Goal: Task Accomplishment & Management: Complete application form

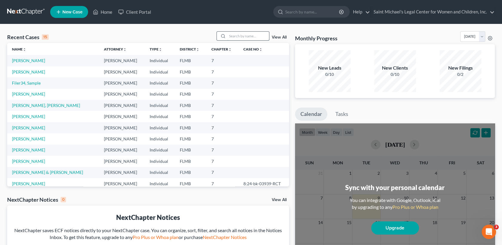
click at [230, 33] on input "search" at bounding box center [248, 36] width 42 height 9
type input "[PERSON_NAME]"
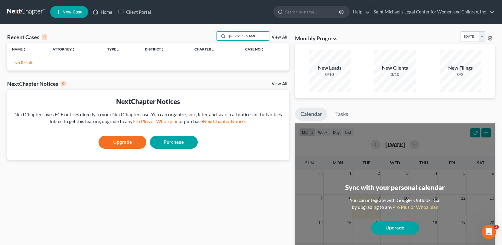
click at [68, 13] on span "New Case" at bounding box center [72, 12] width 20 height 4
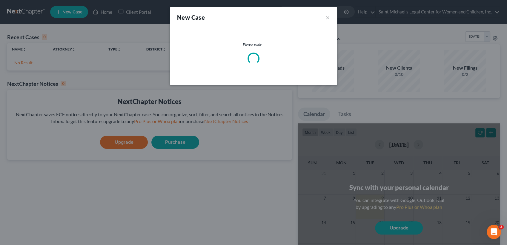
select select "15"
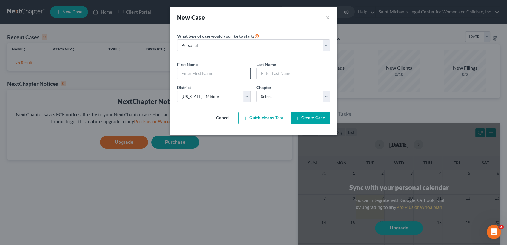
click at [221, 76] on input "text" at bounding box center [214, 73] width 73 height 11
type input "Diana"
type input "Erdelac"
click at [286, 96] on select "Select 7 11 12 13" at bounding box center [294, 97] width 74 height 12
select select "0"
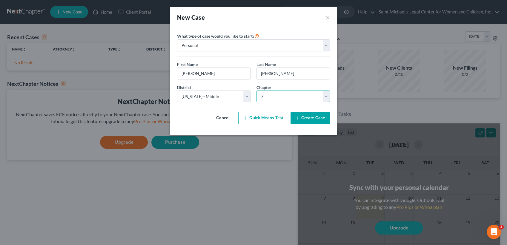
click at [257, 91] on select "Select 7 11 12 13" at bounding box center [294, 97] width 74 height 12
click at [309, 119] on button "Create Case" at bounding box center [310, 118] width 39 height 13
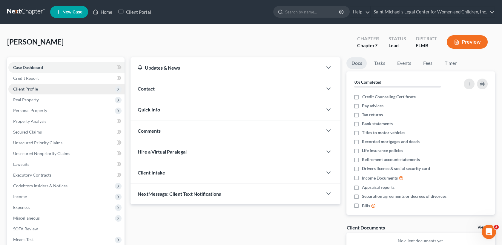
click at [45, 91] on span "Client Profile" at bounding box center [66, 89] width 116 height 11
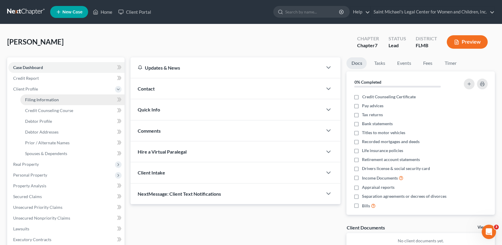
click at [57, 100] on span "Filing Information" at bounding box center [42, 99] width 34 height 5
select select "1"
select select "0"
select select "15"
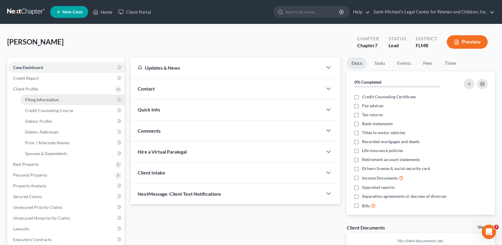
select select "9"
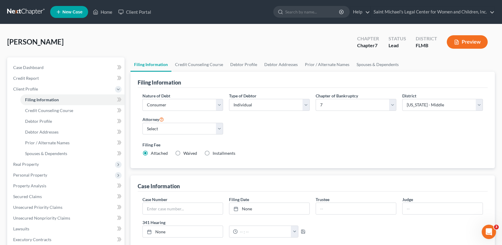
scroll to position [154, 0]
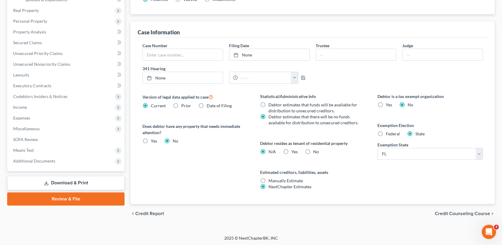
click at [482, 79] on div "Case Number Filing Date None close Date Time chevron_left September 2025 chevro…" at bounding box center [313, 65] width 347 height 46
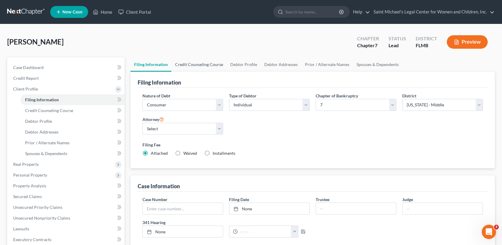
click at [205, 66] on link "Credit Counseling Course" at bounding box center [199, 64] width 55 height 14
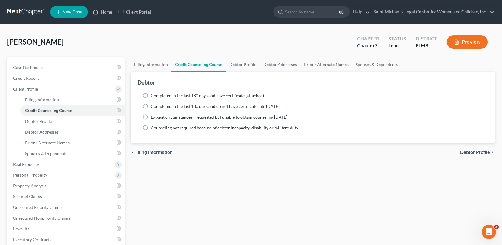
click at [180, 97] on label "Completed in the last 180 days and have certificate (attached)" at bounding box center [207, 96] width 113 height 6
click at [157, 97] on input "Completed in the last 180 days and have certificate (attached)" at bounding box center [155, 95] width 4 height 4
radio input "true"
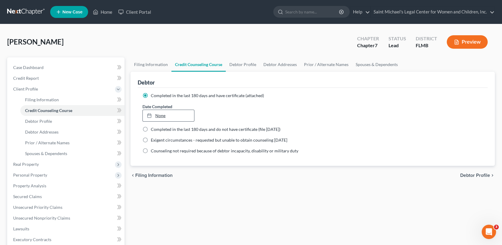
type input "9/9/2025"
click at [175, 120] on link "None" at bounding box center [168, 115] width 51 height 11
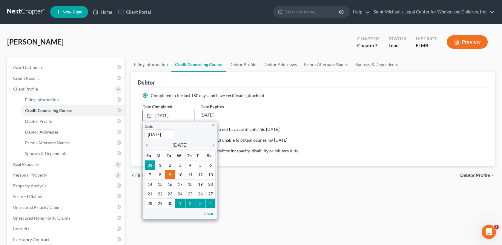
click at [146, 146] on icon "chevron_left" at bounding box center [149, 145] width 8 height 5
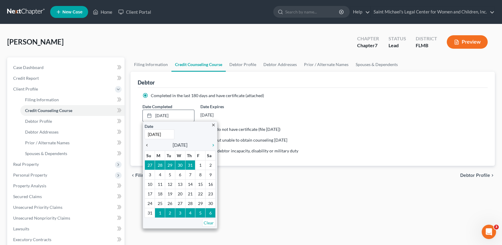
click at [146, 146] on icon "chevron_left" at bounding box center [149, 145] width 8 height 5
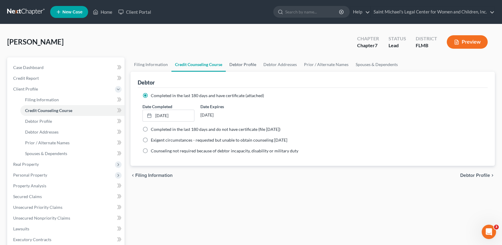
click at [237, 62] on link "Debtor Profile" at bounding box center [243, 64] width 34 height 14
select select "0"
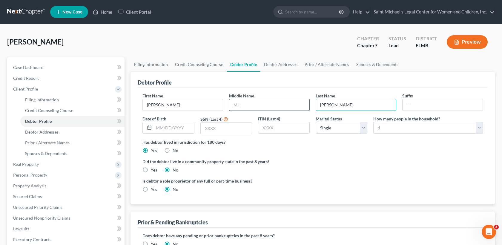
click at [306, 103] on input "text" at bounding box center [270, 104] width 80 height 11
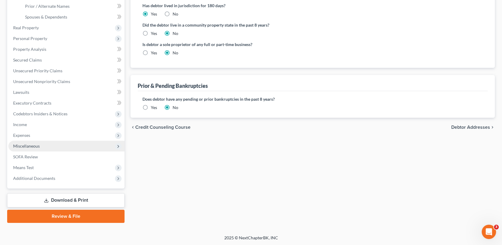
type input "Marissa"
click at [39, 147] on span "Miscellaneous" at bounding box center [26, 145] width 27 height 5
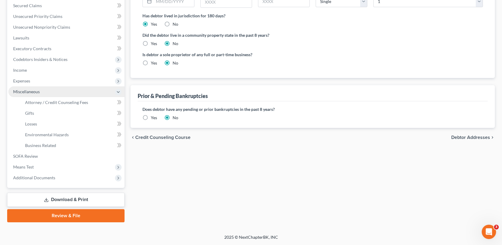
scroll to position [126, 0]
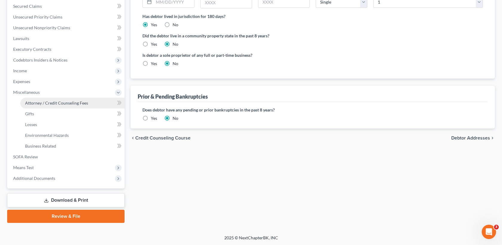
click at [51, 98] on link "Attorney / Credit Counseling Fees" at bounding box center [72, 103] width 104 height 11
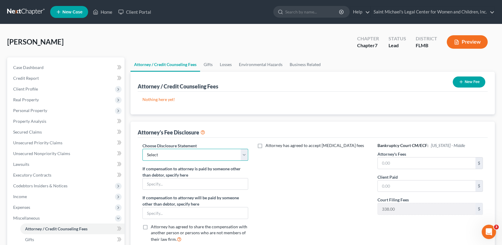
click at [215, 152] on select "Select Attorney Fee DIsclosure Statement" at bounding box center [195, 155] width 105 height 12
select select "0"
click at [143, 149] on select "Select Attorney Fee DIsclosure Statement" at bounding box center [195, 155] width 105 height 12
click at [432, 162] on input "text" at bounding box center [427, 162] width 98 height 11
type input "0.00"
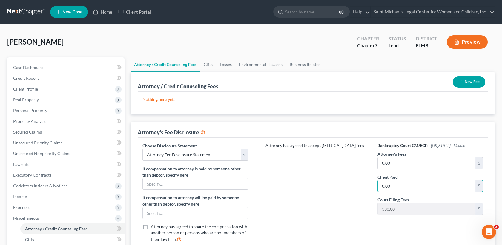
type input "0.00"
click at [472, 79] on button "New Fee" at bounding box center [469, 82] width 33 height 11
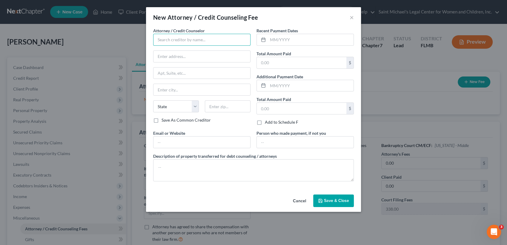
click at [192, 42] on input "text" at bounding box center [201, 40] width 97 height 12
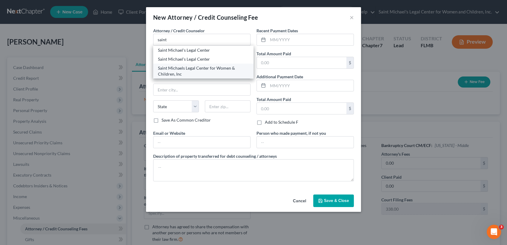
click at [201, 71] on div "Saint Michaels Legal Center for Women & Children, Inc" at bounding box center [203, 71] width 91 height 12
type input "Saint Michaels Legal Center for Women & Children, Inc"
type input "1218 Millennium Parkway Suite 2-7"
type input "Brandon"
select select "9"
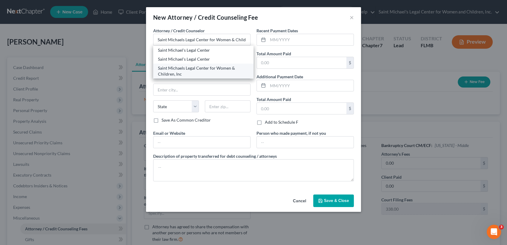
type input "33511"
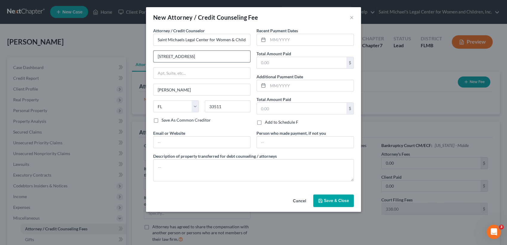
drag, startPoint x: 207, startPoint y: 56, endPoint x: 243, endPoint y: 59, distance: 35.7
click at [243, 59] on input "1218 Millennium Parkway Suite 2-7" at bounding box center [202, 56] width 97 height 11
type input "1218 Millennium Parkway"
click at [284, 41] on input "text" at bounding box center [311, 39] width 86 height 11
type input "09/2025"
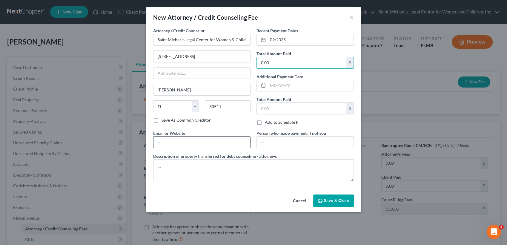
type input "0.00"
click at [212, 144] on input "text" at bounding box center [202, 142] width 97 height 11
type input "https://www.stmichaelslegalcenter.com/"
click at [204, 169] on textarea at bounding box center [253, 170] width 201 height 22
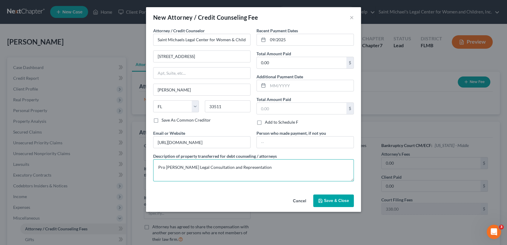
type textarea "Pro Bono Legal Consultation and Representation"
click at [327, 197] on button "Save & Close" at bounding box center [333, 201] width 41 height 13
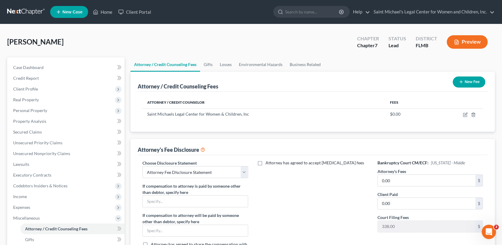
click at [470, 79] on button "New Fee" at bounding box center [469, 82] width 33 height 11
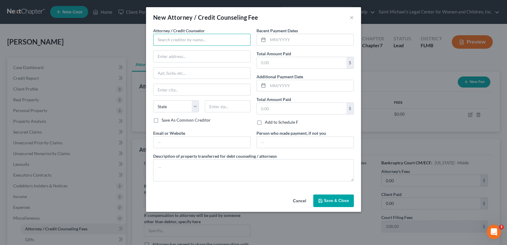
click at [230, 35] on input "text" at bounding box center [201, 40] width 97 height 12
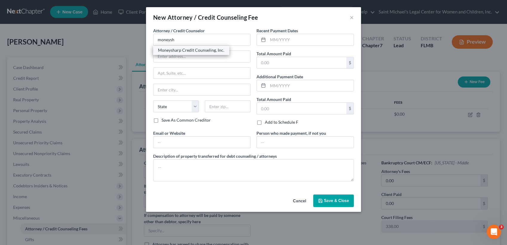
click at [218, 51] on div "Moneysharp Credit Counseling, Inc." at bounding box center [191, 50] width 66 height 6
type input "Moneysharp Credit Counseling, Inc."
type input "222 Merchandise Mart Plaza"
type input "Suite 1225"
type input "Chicago"
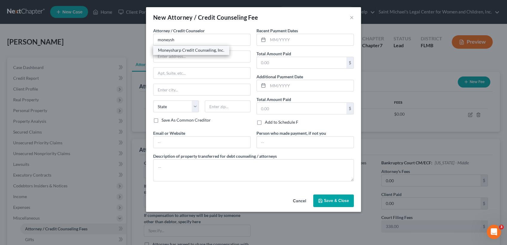
select select "14"
type input "60654"
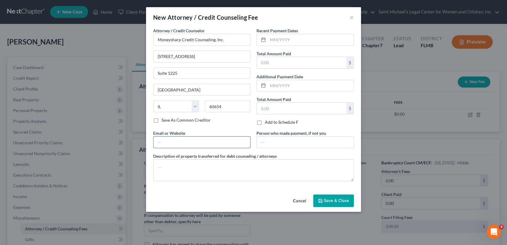
click at [199, 142] on input "text" at bounding box center [202, 142] width 97 height 11
type input "https://www.moneysharp.org/home.aspx"
click at [285, 41] on input "text" at bounding box center [311, 39] width 86 height 11
type input "07/2025"
type input "12"
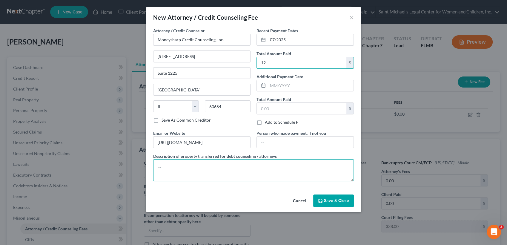
click at [220, 177] on textarea at bounding box center [253, 170] width 201 height 22
type textarea "Pre-filing credit counseling course"
click at [328, 199] on span "Save & Close" at bounding box center [336, 200] width 25 height 5
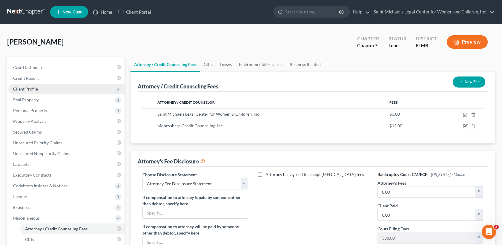
click at [57, 89] on span "Client Profile" at bounding box center [66, 89] width 116 height 11
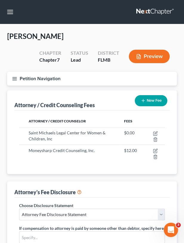
click at [15, 80] on line "button" at bounding box center [15, 80] width 4 height 0
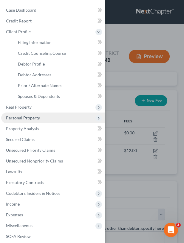
click at [28, 117] on span "Personal Property" at bounding box center [23, 117] width 34 height 5
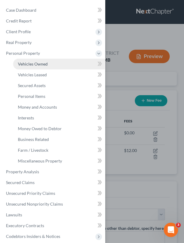
click at [36, 62] on span "Vehicles Owned" at bounding box center [33, 63] width 30 height 5
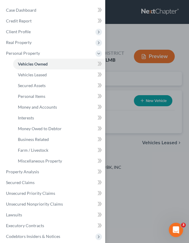
click at [122, 86] on div "Case Dashboard Payments Invoices Payments Payments Credit Report Client Profile" at bounding box center [94, 121] width 189 height 243
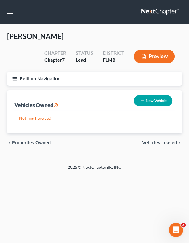
click at [142, 97] on button "New Vehicle" at bounding box center [153, 100] width 39 height 11
select select "0"
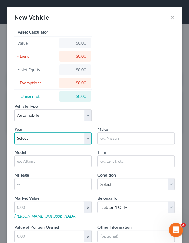
click at [61, 138] on select "Select 2026 2025 2024 2023 2022 2021 2020 2019 2018 2017 2016 2015 2014 2013 20…" at bounding box center [52, 138] width 77 height 12
select select "11"
click at [14, 132] on select "Select 2026 2025 2024 2023 2022 2021 2020 2019 2018 2017 2016 2015 2014 2013 20…" at bounding box center [52, 138] width 77 height 12
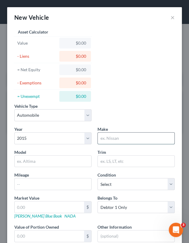
click at [115, 136] on input "text" at bounding box center [136, 137] width 77 height 11
type input "Nissan"
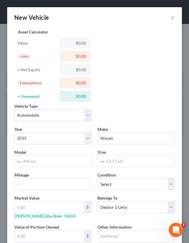
click at [154, 71] on div "Vehicle Type Select Automobile Truck Trailer Watercraft Aircraft Motor Home Atv…" at bounding box center [94, 139] width 167 height 224
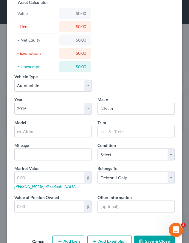
scroll to position [46, 0]
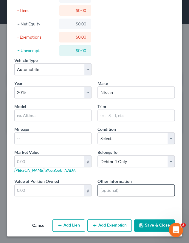
click at [105, 189] on input "text" at bounding box center [136, 189] width 77 height 11
type input "VIN # 3N1CE2CP4FL413461"
click at [143, 225] on button "Save & Close" at bounding box center [154, 225] width 41 height 13
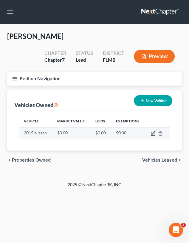
click at [154, 134] on icon "button" at bounding box center [153, 133] width 5 height 5
select select "0"
select select "11"
select select "0"
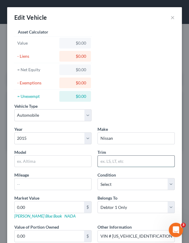
click at [121, 161] on input "text" at bounding box center [136, 160] width 77 height 11
type input "Gray"
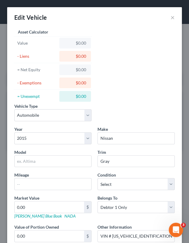
click at [142, 116] on div "Vehicle Type Select Automobile Truck Trailer Watercraft Aircraft Motor Home Atv…" at bounding box center [94, 114] width 167 height 23
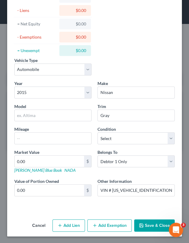
click at [150, 217] on div "Cancel Add Lien Add Lease Add Exemption Save & Close" at bounding box center [94, 227] width 175 height 20
click at [150, 221] on button "Save & Close" at bounding box center [154, 225] width 41 height 13
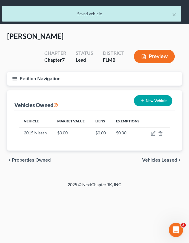
click at [15, 76] on icon "button" at bounding box center [14, 78] width 5 height 5
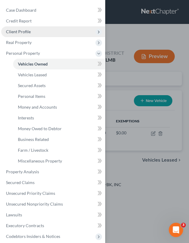
click at [26, 27] on span "Client Profile" at bounding box center [53, 31] width 104 height 11
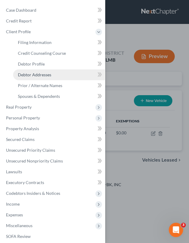
click at [41, 76] on span "Debtor Addresses" at bounding box center [34, 74] width 33 height 5
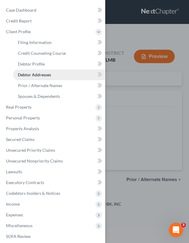
select select "0"
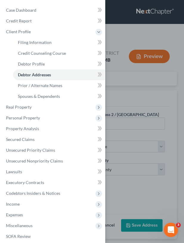
click at [132, 88] on div "Case Dashboard Payments Invoices Payments Payments Credit Report Client Profile" at bounding box center [92, 121] width 184 height 243
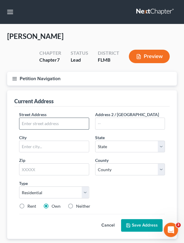
click at [31, 122] on input "text" at bounding box center [54, 123] width 70 height 11
type input "10924 Tall Oak Circle"
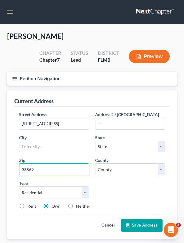
type input "33569"
type input "Riverview"
select select "9"
click at [136, 186] on div "Street Address * 10924 Tall Oak Circle Address 2 / PO Box City * Riverview Stat…" at bounding box center [92, 162] width 152 height 103
click at [27, 205] on label "Rent" at bounding box center [31, 206] width 9 height 6
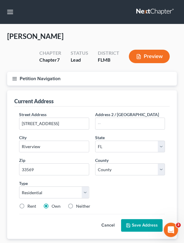
click at [30, 205] on input "Rent" at bounding box center [32, 205] width 4 height 4
radio input "true"
click at [121, 168] on select "County Alachua County Baker County Bay County Bradford County Brevard County Br…" at bounding box center [130, 169] width 70 height 12
select select "27"
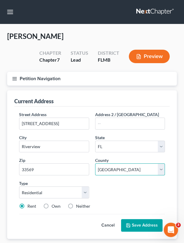
click at [95, 163] on select "County Alachua County Baker County Bay County Bradford County Brevard County Br…" at bounding box center [130, 169] width 70 height 12
click at [148, 224] on button "Save Address" at bounding box center [142, 225] width 42 height 13
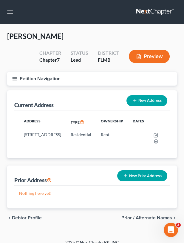
click at [121, 34] on div "Erdelac, Diana Upgraded Chapter Chapter 7 Status Lead District FLMB Preview" at bounding box center [92, 51] width 170 height 40
click at [13, 78] on icon "button" at bounding box center [14, 78] width 5 height 5
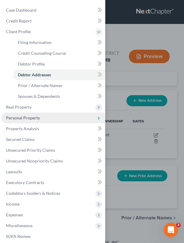
click at [40, 116] on span "Personal Property" at bounding box center [53, 117] width 104 height 11
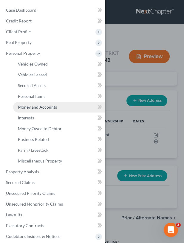
click at [46, 109] on span "Money and Accounts" at bounding box center [37, 106] width 39 height 5
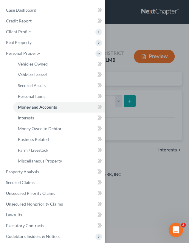
click at [161, 114] on div "Case Dashboard Payments Invoices Payments Payments Credit Report Client Profile" at bounding box center [94, 121] width 189 height 243
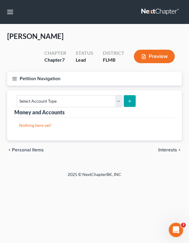
click at [12, 81] on button "Petition Navigation" at bounding box center [94, 79] width 175 height 14
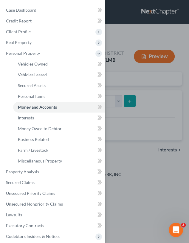
click at [132, 89] on div "Case Dashboard Payments Invoices Payments Payments Credit Report Client Profile" at bounding box center [94, 121] width 189 height 243
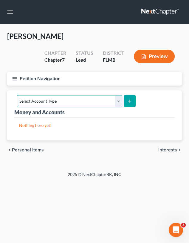
click at [118, 104] on select "Select Account Type Brokerage Cash on Hand Certificates of Deposit Checking Acc…" at bounding box center [70, 101] width 106 height 12
select select "checking"
click at [17, 95] on select "Select Account Type Brokerage Cash on Hand Certificates of Deposit Checking Acc…" at bounding box center [70, 101] width 106 height 12
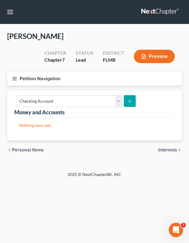
click at [129, 100] on icon "submit" at bounding box center [130, 101] width 5 height 5
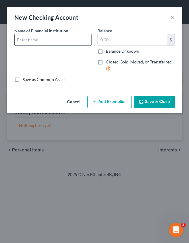
click at [27, 36] on input "text" at bounding box center [53, 39] width 77 height 11
type input "Bank of America Checking Account"
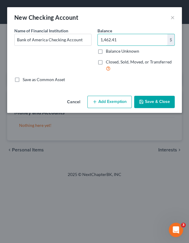
type input "1,462.41"
click at [108, 100] on button "Add Exemption" at bounding box center [110, 102] width 45 height 13
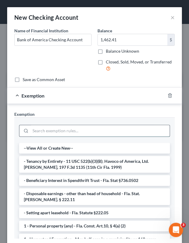
click at [58, 134] on input "search" at bounding box center [100, 130] width 140 height 11
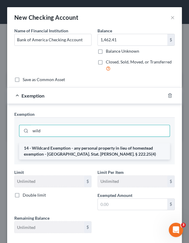
type input "wild"
click at [62, 150] on li "14 - Wildcard Exemption - any personal property in lieu of homestead exemption …" at bounding box center [94, 151] width 151 height 17
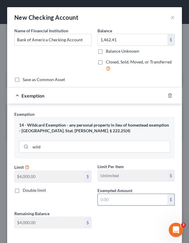
click at [112, 199] on input "text" at bounding box center [133, 199] width 70 height 11
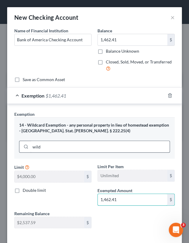
type input "1,462.41"
click at [57, 147] on input "wild" at bounding box center [100, 146] width 140 height 11
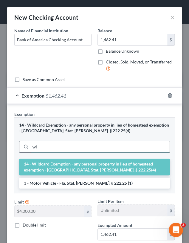
type input "w"
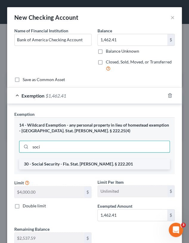
type input "soci"
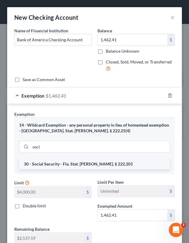
click at [68, 160] on li "30 - Social Security - Fla. Stat. Ann. § 222.201" at bounding box center [94, 163] width 151 height 11
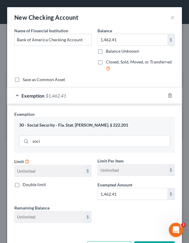
click at [146, 241] on button "Save & Close" at bounding box center [154, 247] width 41 height 13
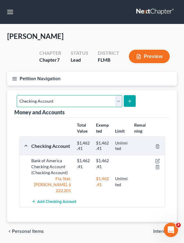
click at [115, 100] on select "Select Account Type Brokerage Cash on Hand Certificates of Deposit Checking Acc…" at bounding box center [70, 101] width 106 height 12
select select "savings"
click at [17, 95] on select "Select Account Type Brokerage Cash on Hand Certificates of Deposit Checking Acc…" at bounding box center [70, 101] width 106 height 12
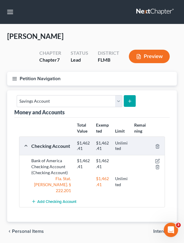
click at [128, 101] on icon "submit" at bounding box center [130, 101] width 5 height 5
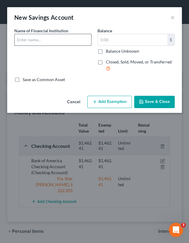
click at [36, 42] on input "text" at bounding box center [53, 39] width 77 height 11
type input "Bank of America Savings Account"
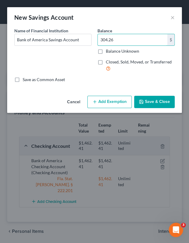
type input "304.26"
click at [109, 100] on button "Add Exemption" at bounding box center [110, 102] width 45 height 13
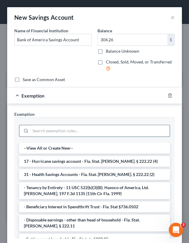
click at [47, 127] on input "search" at bounding box center [100, 130] width 140 height 11
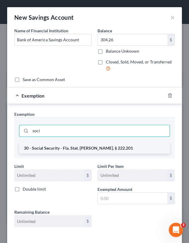
type input "soci"
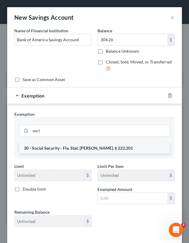
click at [63, 147] on li "30 - Social Security - Fla. Stat. Ann. § 222.201" at bounding box center [94, 148] width 151 height 11
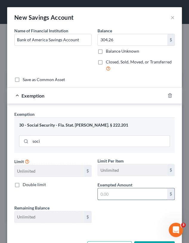
click at [115, 188] on input "text" at bounding box center [133, 193] width 70 height 11
type input "304.26"
click at [154, 241] on button "Save & Close" at bounding box center [154, 247] width 41 height 13
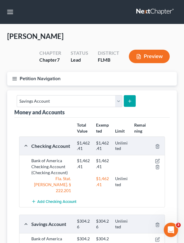
click at [163, 111] on div "Money and Accounts Select Account Type Brokerage Cash on Hand Certificates of D…" at bounding box center [92, 103] width 156 height 27
click at [14, 74] on button "Petition Navigation" at bounding box center [92, 79] width 170 height 14
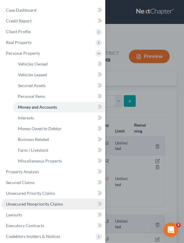
click at [49, 205] on span "Unsecured Nonpriority Claims" at bounding box center [34, 203] width 57 height 5
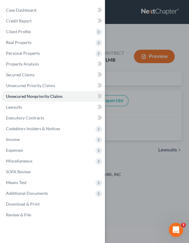
click at [168, 106] on div "Case Dashboard Payments Invoices Payments Payments Credit Report Client Profile" at bounding box center [94, 121] width 189 height 243
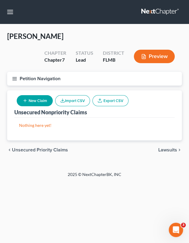
click at [37, 102] on button "New Claim" at bounding box center [35, 100] width 36 height 11
select select "0"
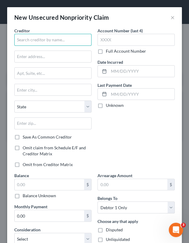
click at [49, 38] on input "text" at bounding box center [52, 40] width 77 height 12
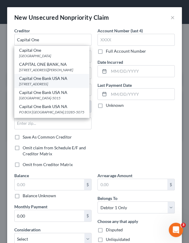
click at [60, 80] on div "Capital One Bank USA NA" at bounding box center [51, 78] width 65 height 6
type input "Capital One Bank USA NA"
type input "PO Box 31293"
type input "Salt Lake City"
select select "46"
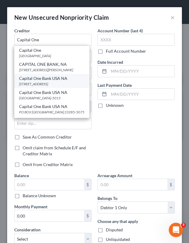
type input "84131"
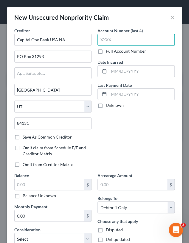
click at [110, 42] on input "text" at bounding box center [136, 40] width 77 height 12
type input "1063"
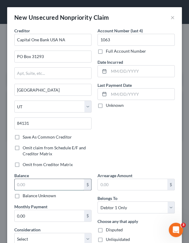
click at [48, 183] on input "text" at bounding box center [50, 184] width 70 height 11
type input "11,836.06"
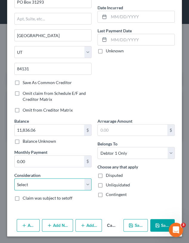
click at [32, 184] on select "Select Cable / Satellite Services Collection Agency Credit Card Debt Debt Couns…" at bounding box center [52, 184] width 77 height 12
select select "2"
click at [14, 178] on select "Select Cable / Satellite Services Collection Agency Credit Card Debt Debt Couns…" at bounding box center [52, 184] width 77 height 12
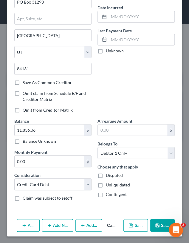
click at [158, 224] on button "Save & Close" at bounding box center [163, 225] width 25 height 13
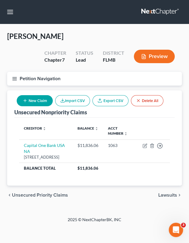
click at [37, 102] on button "New Claim" at bounding box center [35, 100] width 36 height 11
select select "0"
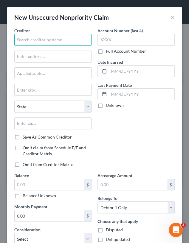
click at [37, 41] on input "text" at bounding box center [52, 40] width 77 height 12
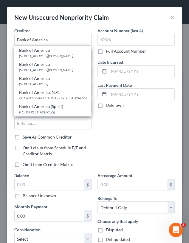
scroll to position [9, 0]
click at [72, 111] on div "P.O. BOX 15284, Wilmington, DE 19850" at bounding box center [53, 111] width 68 height 5
type input "Bank of America (Spirit)"
type input "P.O. BOX 15284"
type input "Wilmington"
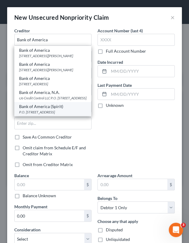
select select "7"
type input "19850"
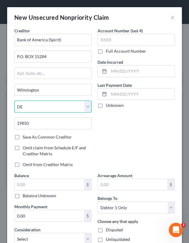
click at [72, 111] on select "State AL AK AR AZ CA CO CT DE DC FL GA GU HI ID IL IN IA KS KY LA ME MD MA MI M…" at bounding box center [52, 106] width 77 height 12
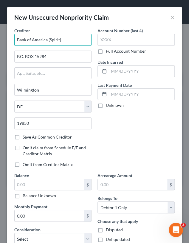
drag, startPoint x: 47, startPoint y: 38, endPoint x: 89, endPoint y: 47, distance: 43.2
click at [87, 46] on div "Creditor * Bank of America (Spirit) P.O. BOX 15284 Wilmington State AL AK AR AZ…" at bounding box center [52, 80] width 77 height 106
click at [92, 48] on div "Creditor * Bank of America (Spirit) P.O. BOX 15284 Wilmington State AL AK AR AZ…" at bounding box center [52, 99] width 83 height 145
click at [70, 40] on input "Bank of America (Spirit)" at bounding box center [52, 40] width 77 height 12
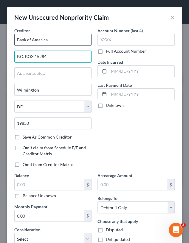
type input "Bank of America"
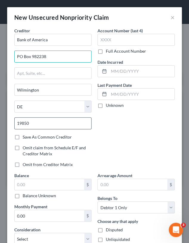
type input "PO Box 982238"
click at [35, 119] on input "19850" at bounding box center [52, 123] width 77 height 12
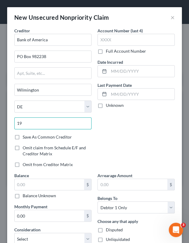
type input "1"
type input "79998"
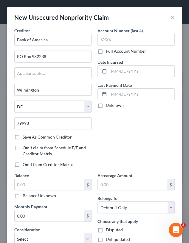
type input "El Paso"
select select "45"
click at [111, 134] on div "Account Number (last 4) Full Account Number Date Incurred Last Payment Date Unk…" at bounding box center [136, 99] width 83 height 145
click at [38, 134] on label "Save As Common Creditor" at bounding box center [47, 137] width 49 height 6
click at [29, 134] on input "Save As Common Creditor" at bounding box center [27, 136] width 4 height 4
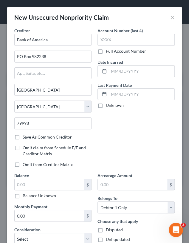
checkbox input "true"
click at [138, 41] on input "text" at bounding box center [136, 40] width 77 height 12
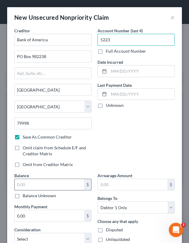
type input "5223"
click at [45, 184] on input "text" at bounding box center [50, 184] width 70 height 11
type input "17,733"
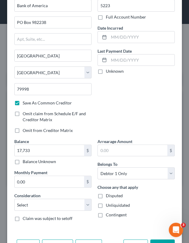
scroll to position [54, 0]
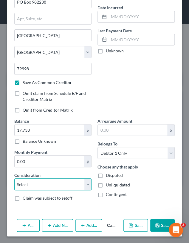
click at [56, 185] on select "Select Cable / Satellite Services Collection Agency Credit Card Debt Debt Couns…" at bounding box center [52, 184] width 77 height 12
select select "2"
click at [14, 178] on select "Select Cable / Satellite Services Collection Agency Credit Card Debt Debt Couns…" at bounding box center [52, 184] width 77 height 12
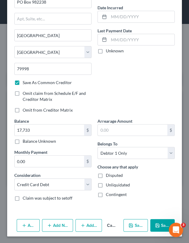
click at [158, 219] on button "Save & Close" at bounding box center [163, 225] width 25 height 13
checkbox input "false"
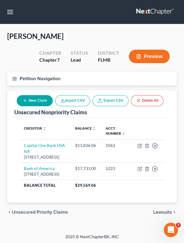
click at [41, 100] on button "New Claim" at bounding box center [35, 100] width 36 height 11
select select "0"
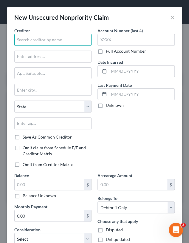
click at [43, 37] on input "text" at bounding box center [52, 40] width 77 height 12
type input "k"
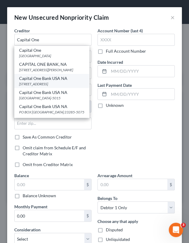
click at [62, 81] on div "Capital One Bank USA NA" at bounding box center [51, 78] width 65 height 6
type input "Capital One Bank USA NA"
type input "PO Box 31293"
type input "Salt Lake City"
select select "46"
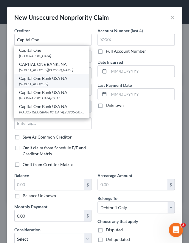
type input "84131"
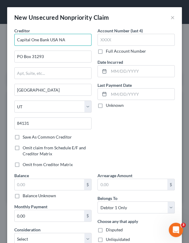
click at [67, 41] on input "Capital One Bank USA NA" at bounding box center [52, 40] width 77 height 12
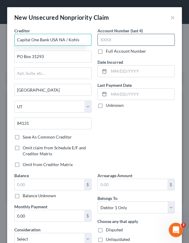
type input "Capital One Bank USA NA / Kohls"
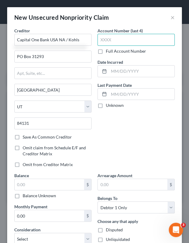
click at [117, 40] on input "text" at bounding box center [136, 40] width 77 height 12
type input "9135"
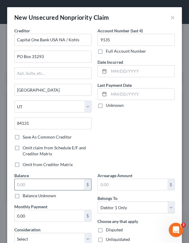
click at [48, 184] on input "text" at bounding box center [50, 184] width 70 height 11
type input "1.00"
click at [60, 235] on select "Select Cable / Satellite Services Collection Agency Credit Card Debt Debt Couns…" at bounding box center [52, 238] width 77 height 12
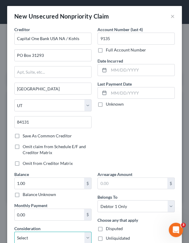
select select "2"
click at [14, 231] on select "Select Cable / Satellite Services Collection Agency Credit Card Debt Debt Couns…" at bounding box center [52, 237] width 77 height 12
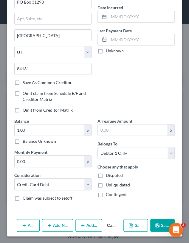
click at [156, 223] on icon "button" at bounding box center [157, 225] width 5 height 5
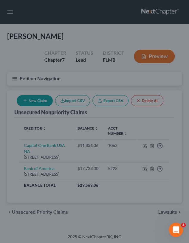
click at [156, 213] on button "Save & Close" at bounding box center [154, 208] width 22 height 11
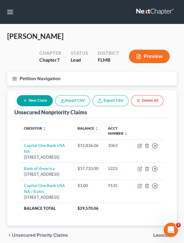
click at [36, 97] on button "New Claim" at bounding box center [35, 100] width 36 height 11
select select "0"
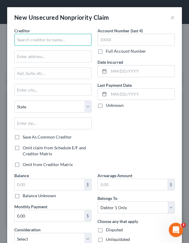
click at [31, 38] on input "text" at bounding box center [52, 40] width 77 height 12
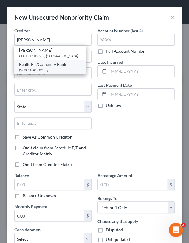
click at [43, 66] on div "Bealls FL /Comenity Bank" at bounding box center [50, 64] width 62 height 6
type input "Bealls FL /Comenity Bank"
type input "PO Box 182782"
type input "Columbus"
select select "36"
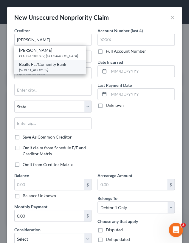
type input "43218-2782"
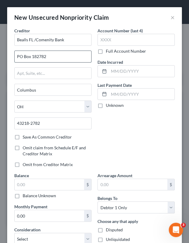
click at [53, 56] on input "PO Box 182782" at bounding box center [53, 56] width 77 height 11
type input "PO Box 182789"
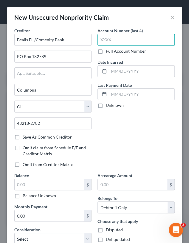
click at [137, 36] on input "text" at bounding box center [136, 40] width 77 height 12
type input "2587"
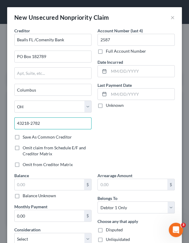
click at [56, 123] on input "43218-2782" at bounding box center [52, 123] width 77 height 12
type input "43218-2789"
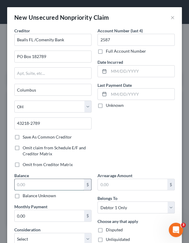
click at [51, 181] on input "text" at bounding box center [50, 184] width 70 height 11
type input "840"
click at [60, 238] on select "Select Cable / Satellite Services Collection Agency Credit Card Debt Debt Couns…" at bounding box center [52, 238] width 77 height 12
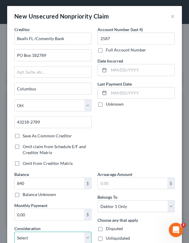
select select "2"
click at [14, 231] on select "Select Cable / Satellite Services Collection Agency Credit Card Debt Debt Couns…" at bounding box center [52, 237] width 77 height 12
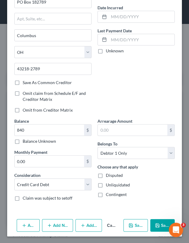
click at [161, 222] on button "Save & Close" at bounding box center [163, 225] width 25 height 13
type input "840.00"
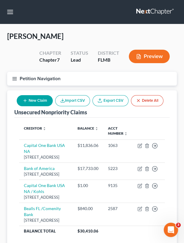
click at [28, 102] on button "New Claim" at bounding box center [35, 100] width 36 height 11
select select "0"
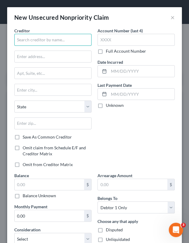
click at [52, 38] on input "text" at bounding box center [52, 40] width 77 height 12
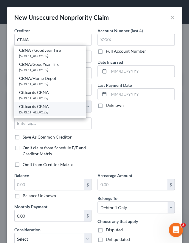
click at [59, 107] on div "Citicards CBNA" at bounding box center [50, 106] width 62 height 6
type input "Citicards CBNA"
type input "5800 South Corporate Place"
type input "Sioux Falls"
select select "43"
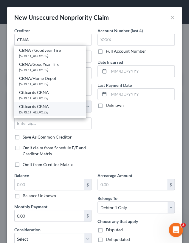
type input "57108"
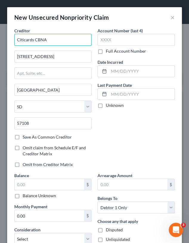
click at [55, 37] on input "Citicards CBNA" at bounding box center [52, 40] width 77 height 12
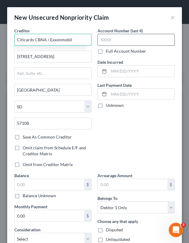
type input "Citicards CBNA / Exxonmobil"
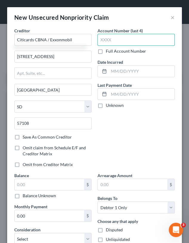
click at [120, 39] on input "text" at bounding box center [136, 40] width 77 height 12
type input "8682"
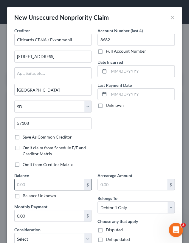
click at [58, 185] on input "text" at bounding box center [50, 184] width 70 height 11
type input "22"
click at [76, 237] on select "Select Cable / Satellite Services Collection Agency Credit Card Debt Debt Couns…" at bounding box center [52, 238] width 77 height 12
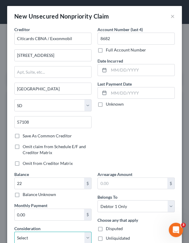
select select "2"
click at [14, 231] on select "Select Cable / Satellite Services Collection Agency Credit Card Debt Debt Couns…" at bounding box center [52, 237] width 77 height 12
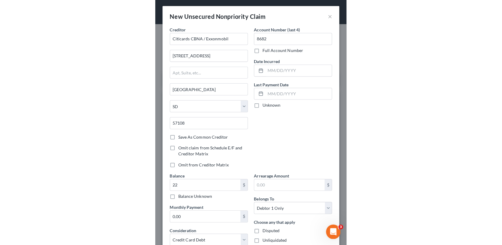
scroll to position [54, 0]
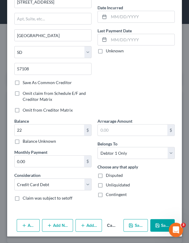
click at [158, 224] on button "Save & Close" at bounding box center [163, 225] width 25 height 13
type input "22.00"
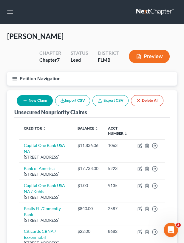
click at [16, 77] on line "button" at bounding box center [15, 77] width 4 height 0
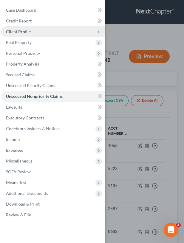
click at [26, 31] on span "Client Profile" at bounding box center [18, 31] width 25 height 5
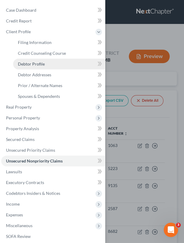
click at [39, 67] on link "Debtor Profile" at bounding box center [59, 64] width 92 height 11
select select "0"
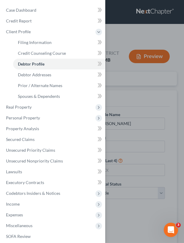
click at [156, 108] on div "Case Dashboard Payments Invoices Payments Payments Credit Report Client Profile" at bounding box center [92, 121] width 184 height 243
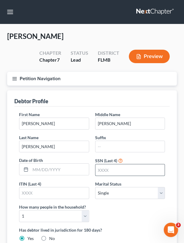
click at [120, 172] on input "text" at bounding box center [131, 169] width 70 height 11
type input "8380"
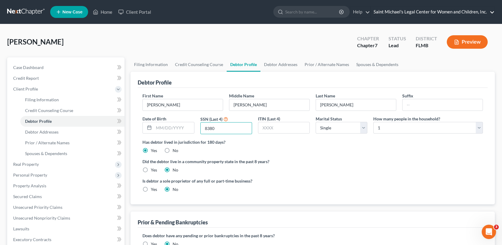
click at [493, 13] on link "Saint Michael's Legal Center for Women and Children, Inc." at bounding box center [433, 12] width 124 height 11
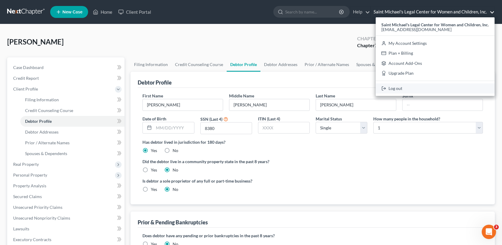
click at [411, 91] on link "Log out" at bounding box center [435, 88] width 119 height 10
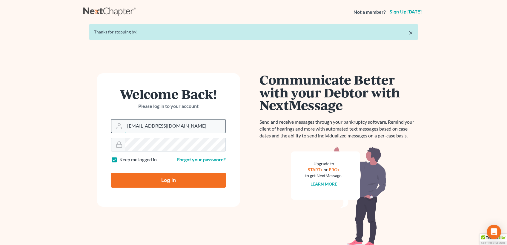
click at [176, 126] on input "[EMAIL_ADDRESS][DOMAIN_NAME]" at bounding box center [175, 126] width 101 height 13
type input "[PERSON_NAME][EMAIL_ADDRESS][DOMAIN_NAME]"
click at [159, 180] on input "Log In" at bounding box center [168, 180] width 115 height 15
type input "Thinking..."
